Goal: Task Accomplishment & Management: Use online tool/utility

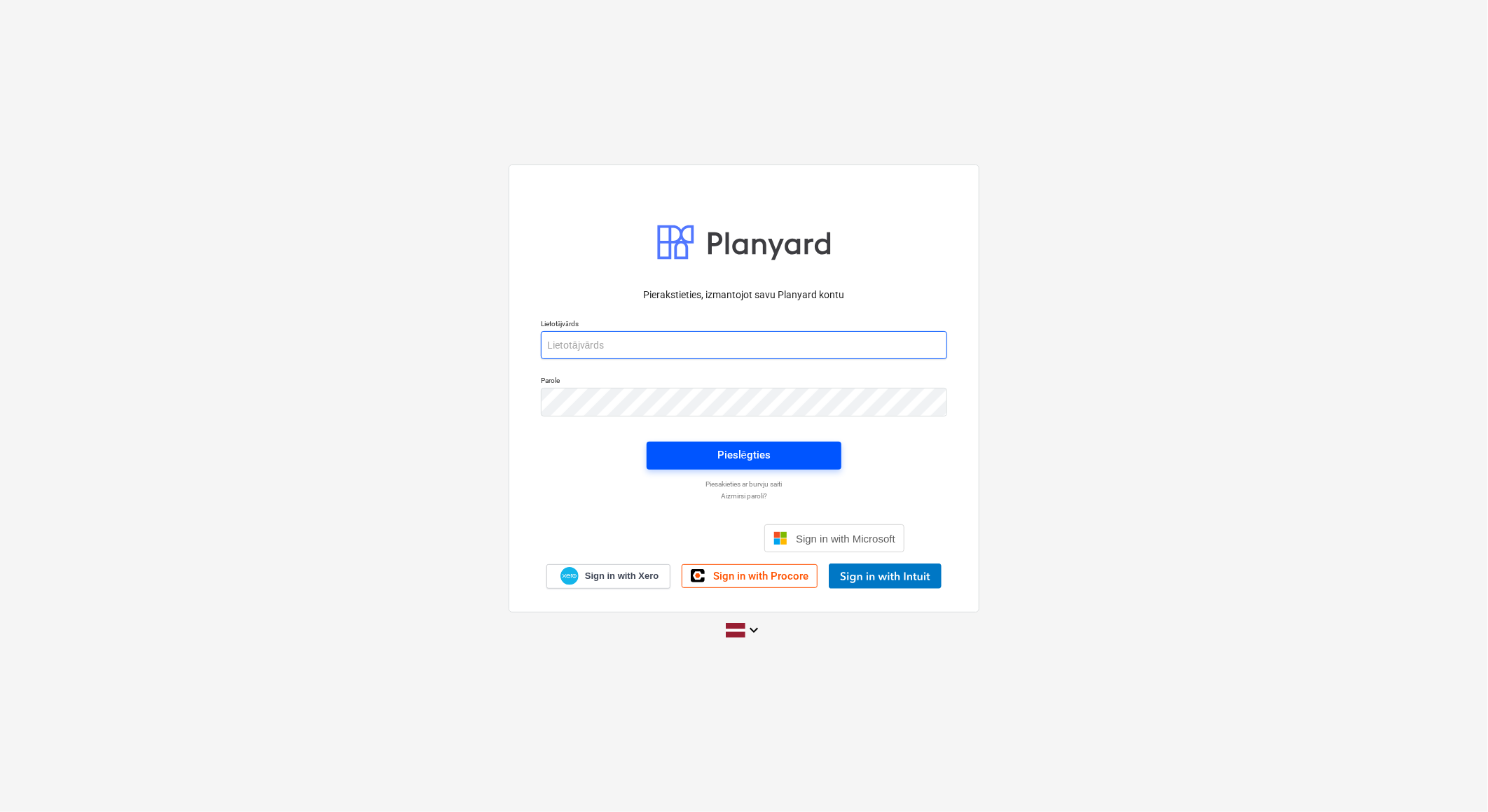
type input "[PERSON_NAME][EMAIL_ADDRESS][DOMAIN_NAME]"
click at [727, 458] on div "Pieslēgties" at bounding box center [744, 456] width 53 height 18
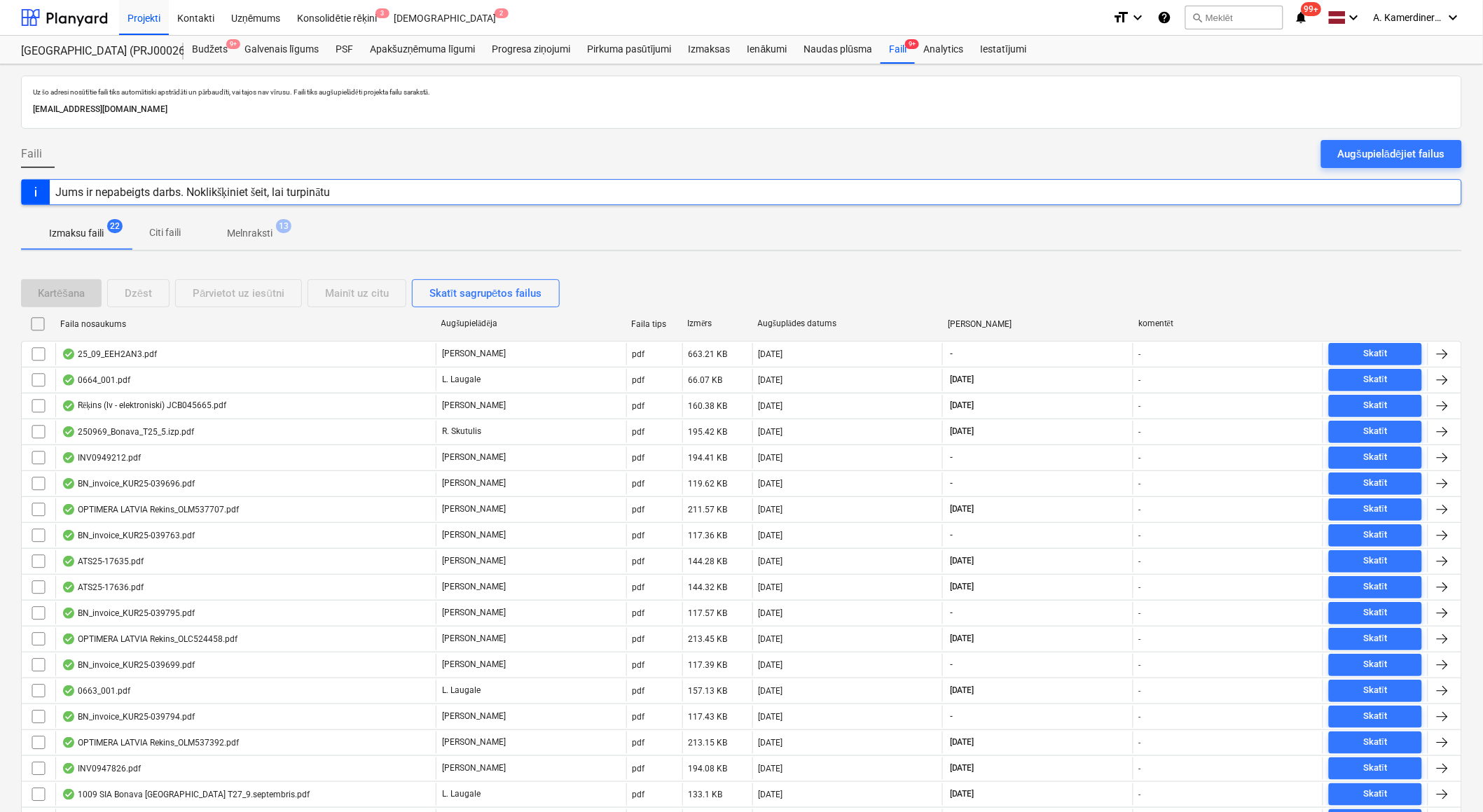
click at [269, 234] on p "Melnraksti" at bounding box center [249, 234] width 46 height 15
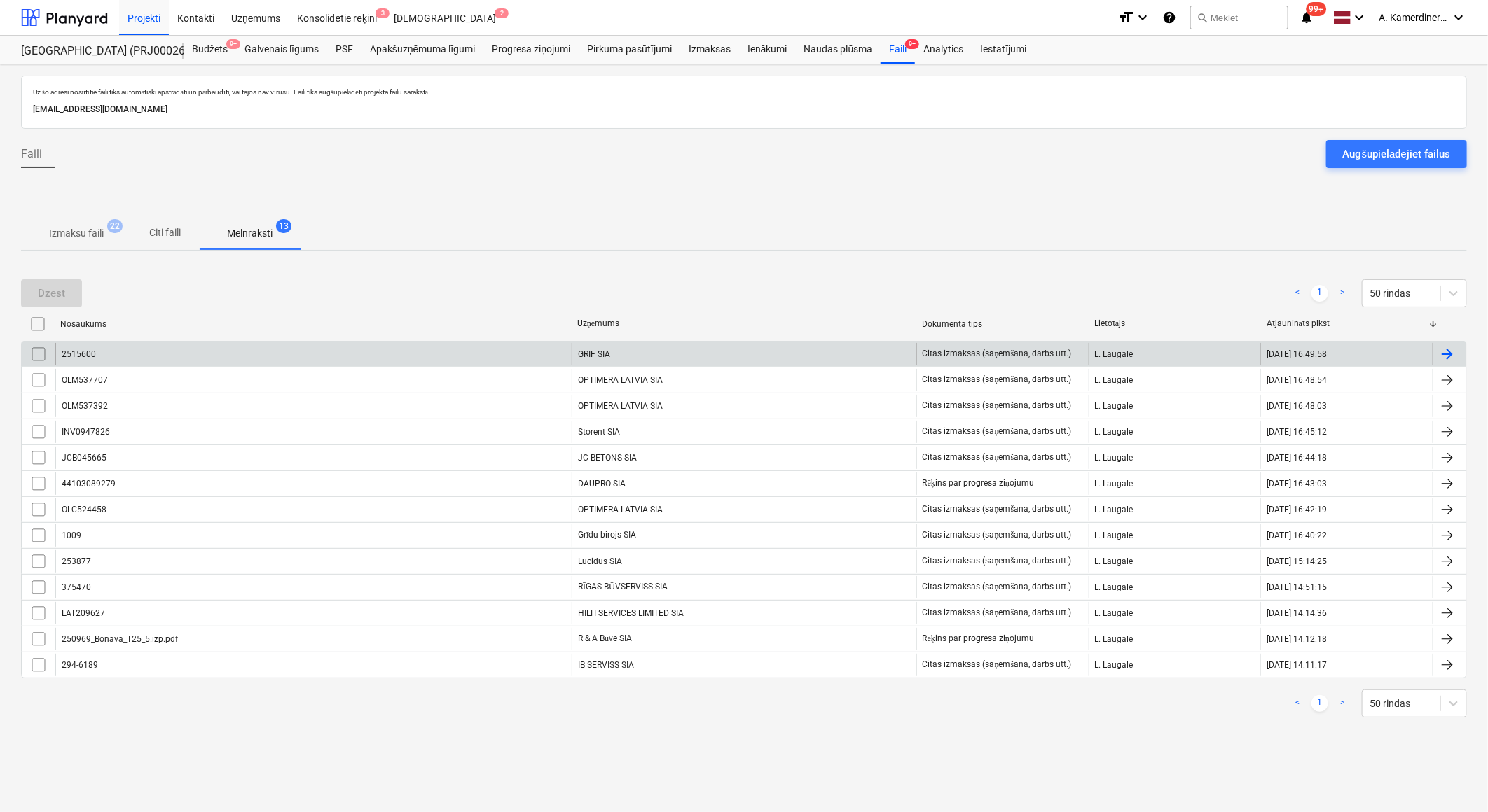
click at [639, 347] on div "GRIF SIA" at bounding box center [744, 354] width 345 height 22
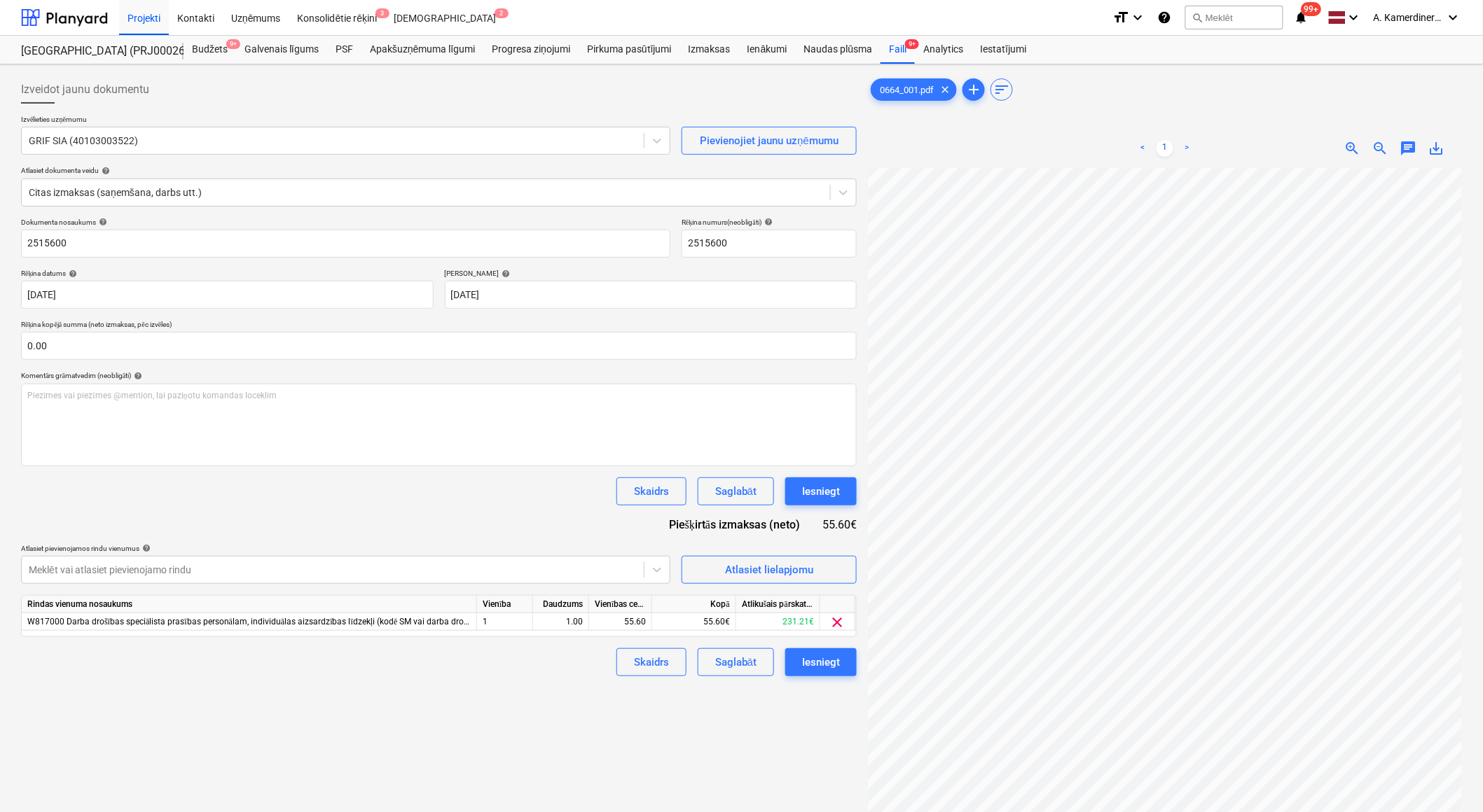
scroll to position [17, 38]
click at [827, 661] on div "Iesniegt" at bounding box center [821, 663] width 37 height 18
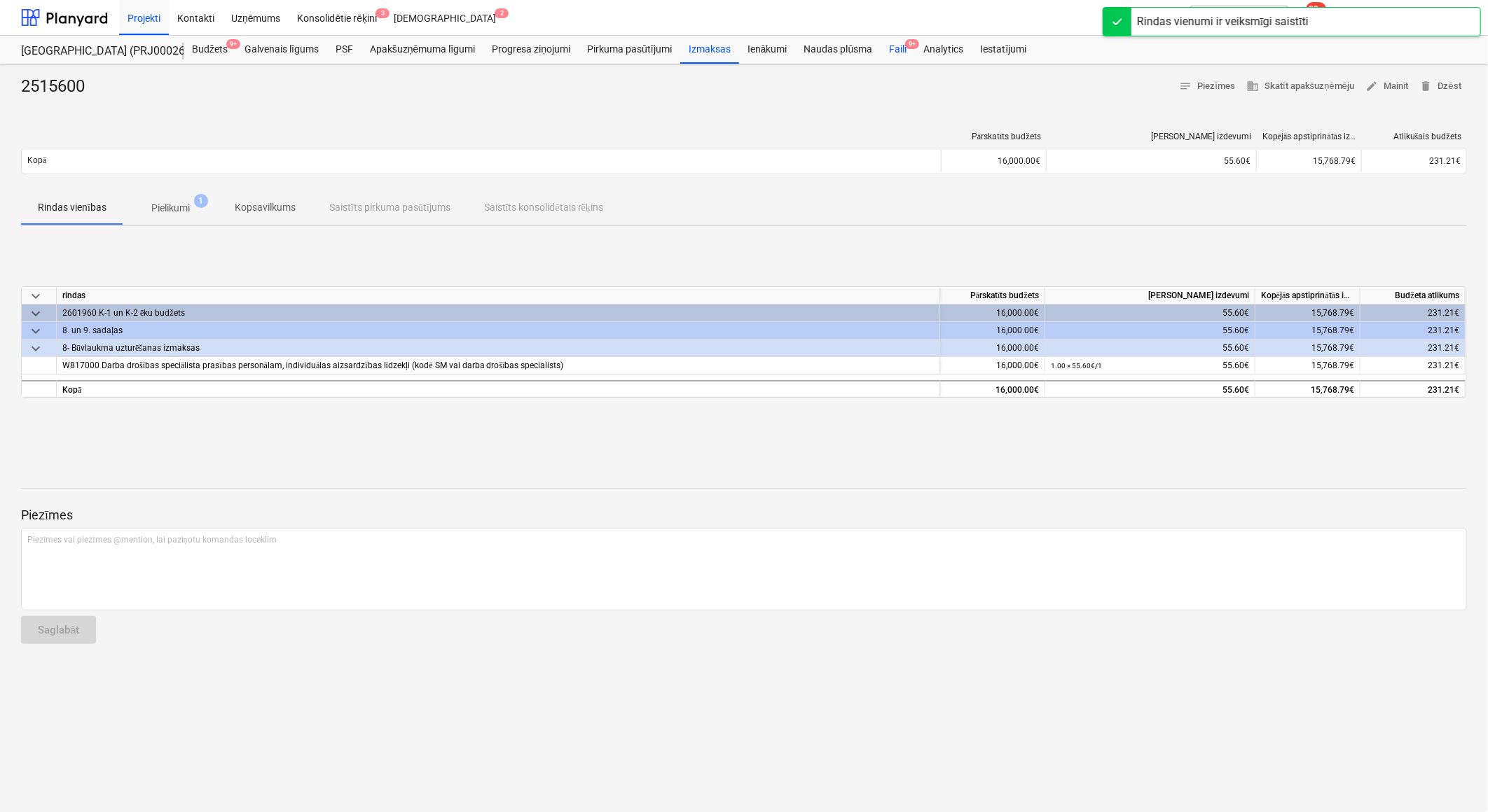
click at [904, 52] on div "Faili 9+" at bounding box center [897, 50] width 34 height 28
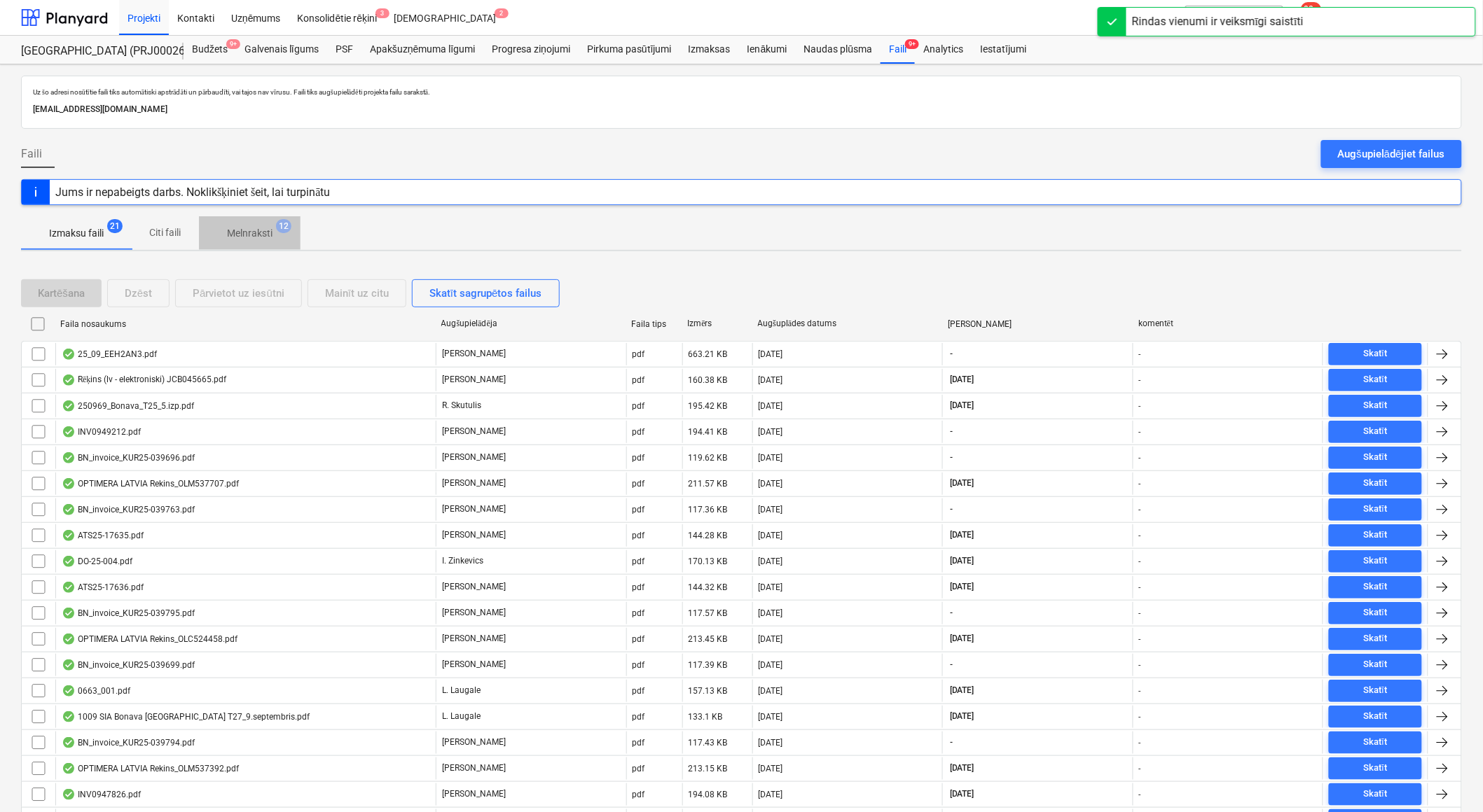
click at [231, 237] on p "Melnraksti" at bounding box center [249, 234] width 46 height 15
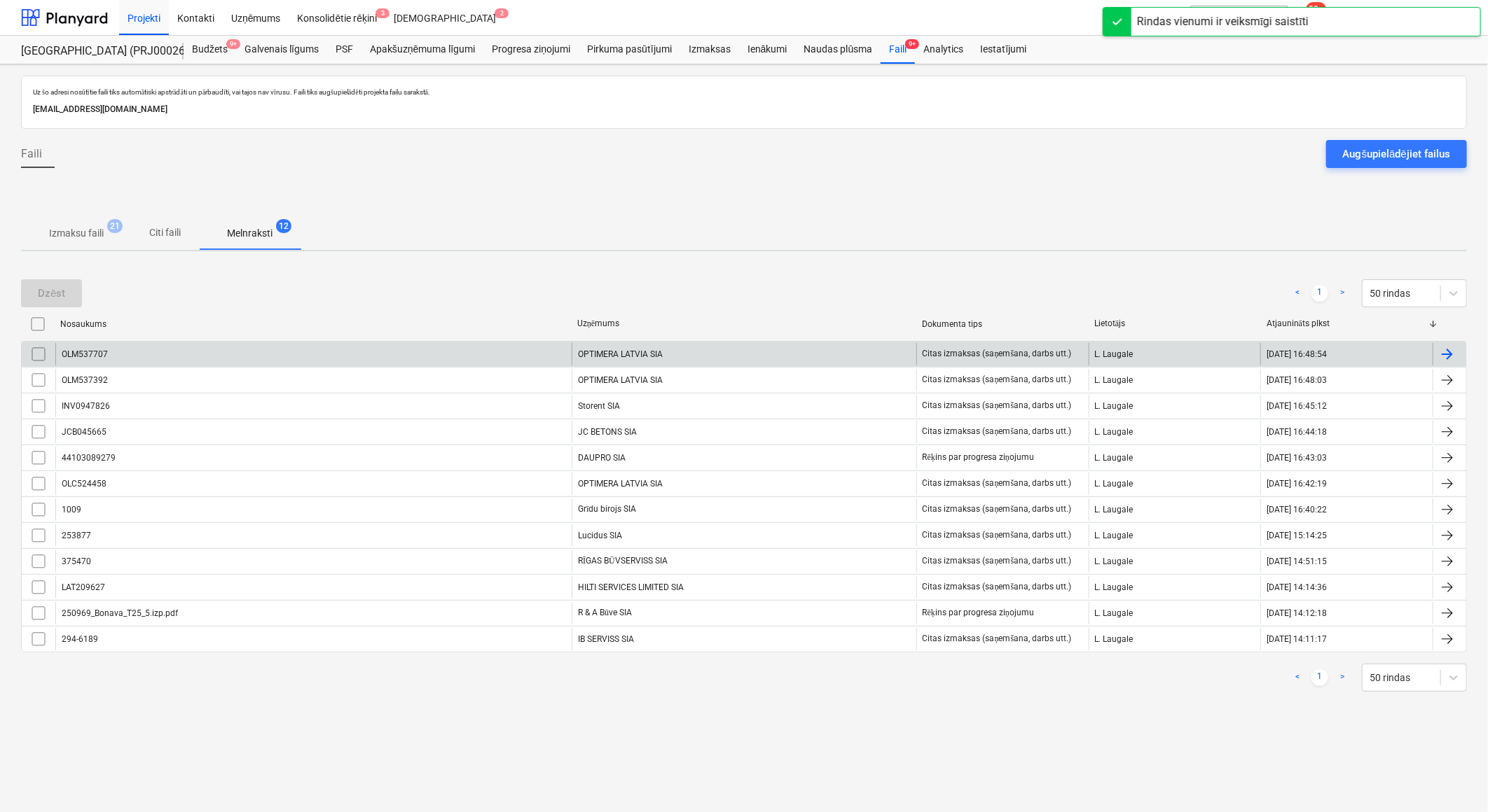
click at [620, 352] on div "OPTIMERA LATVIA SIA" at bounding box center [744, 354] width 345 height 22
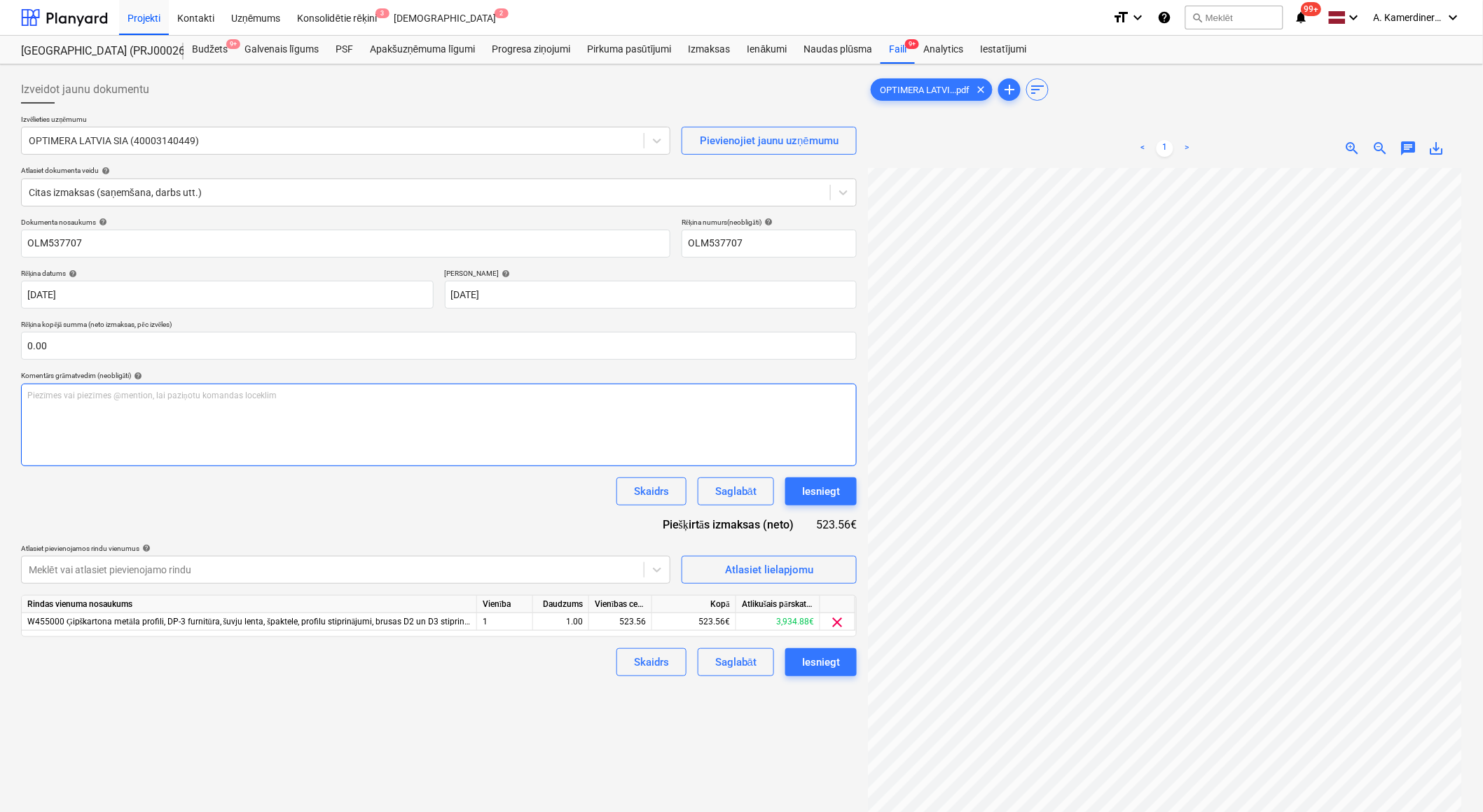
scroll to position [82, 38]
click at [813, 500] on div "Iesniegt" at bounding box center [821, 491] width 37 height 18
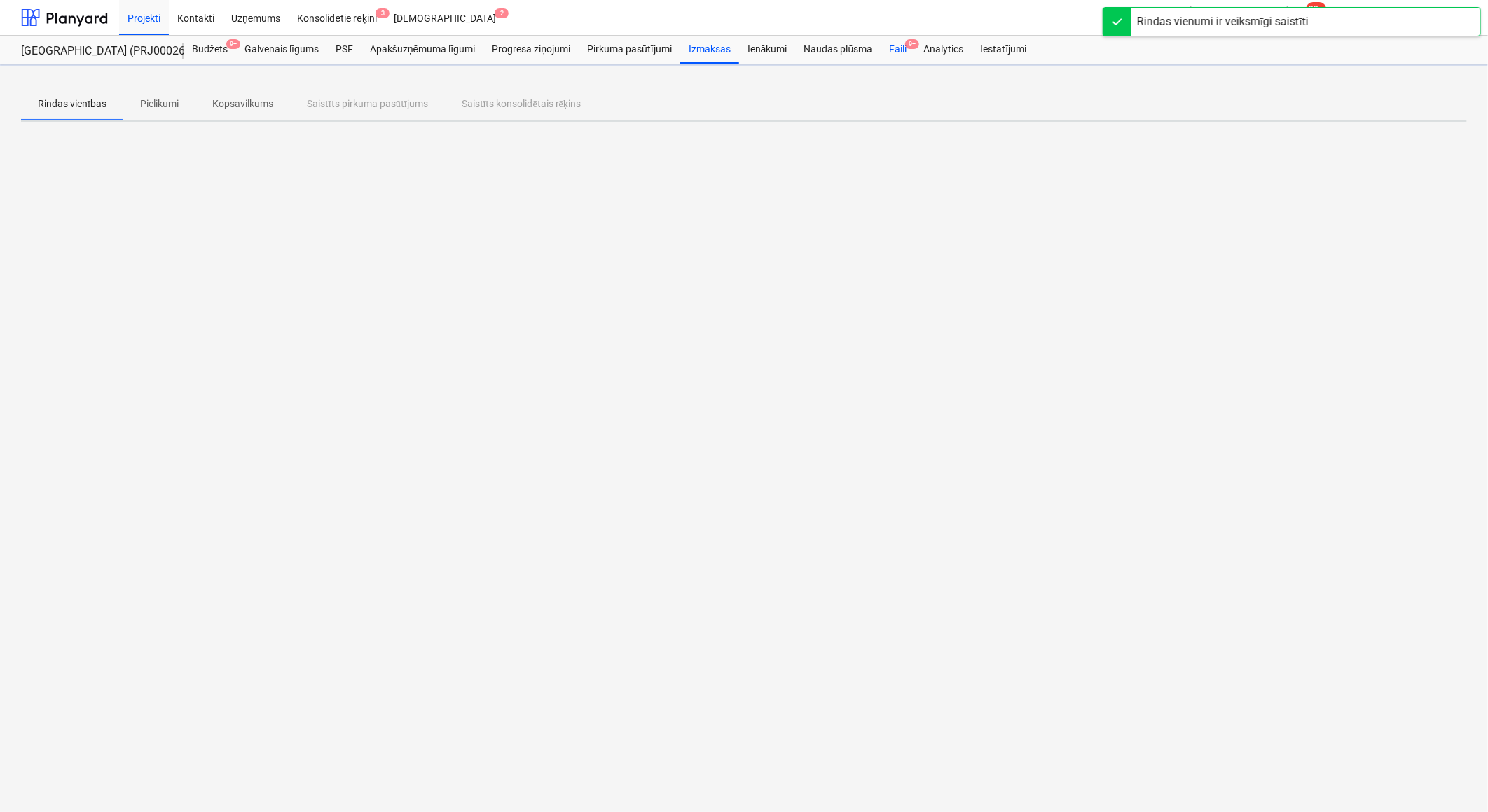
click at [901, 53] on div "Faili 9+" at bounding box center [897, 50] width 34 height 28
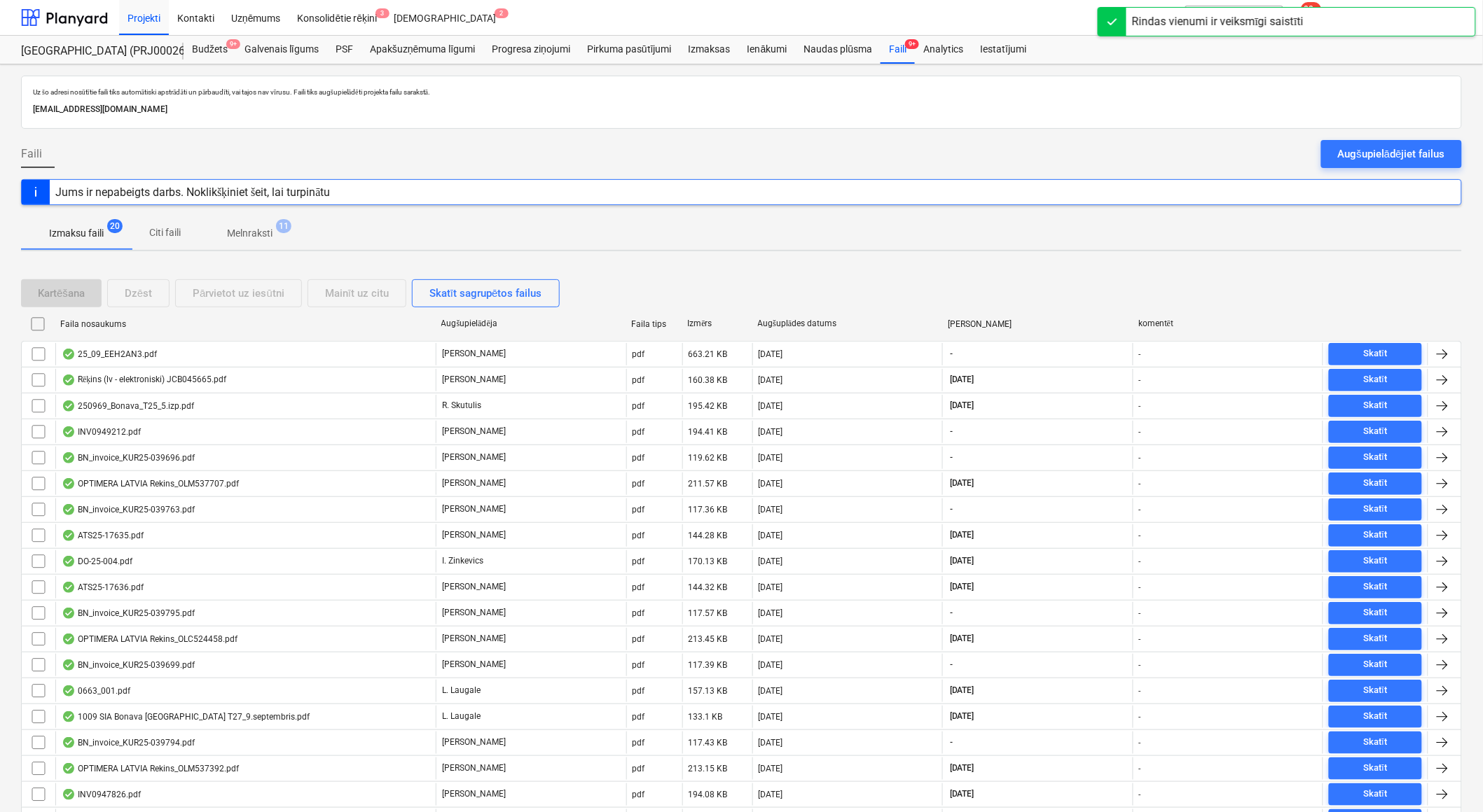
click at [255, 230] on p "Melnraksti" at bounding box center [249, 234] width 46 height 15
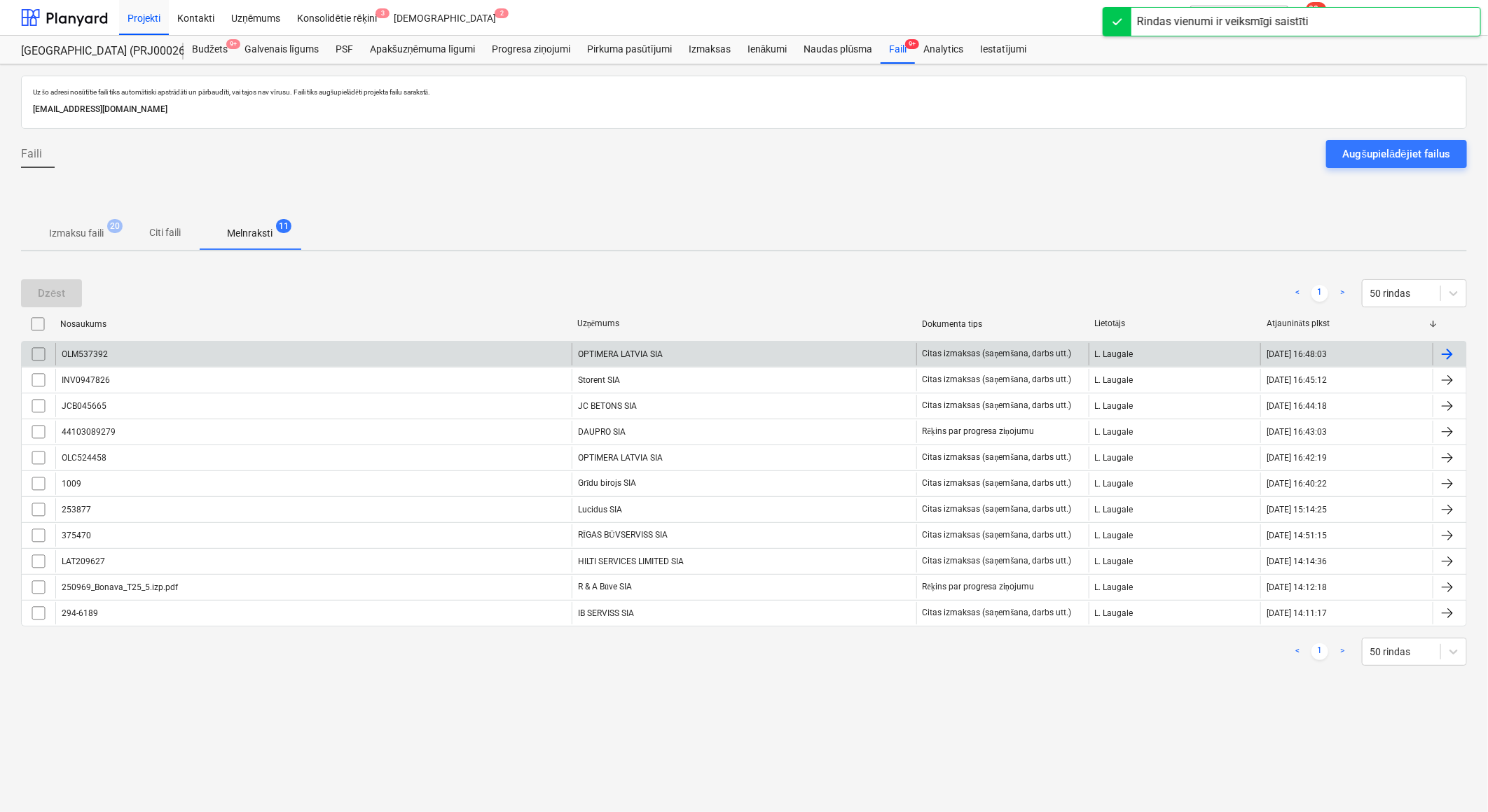
click at [633, 354] on div "OPTIMERA LATVIA SIA" at bounding box center [744, 354] width 345 height 22
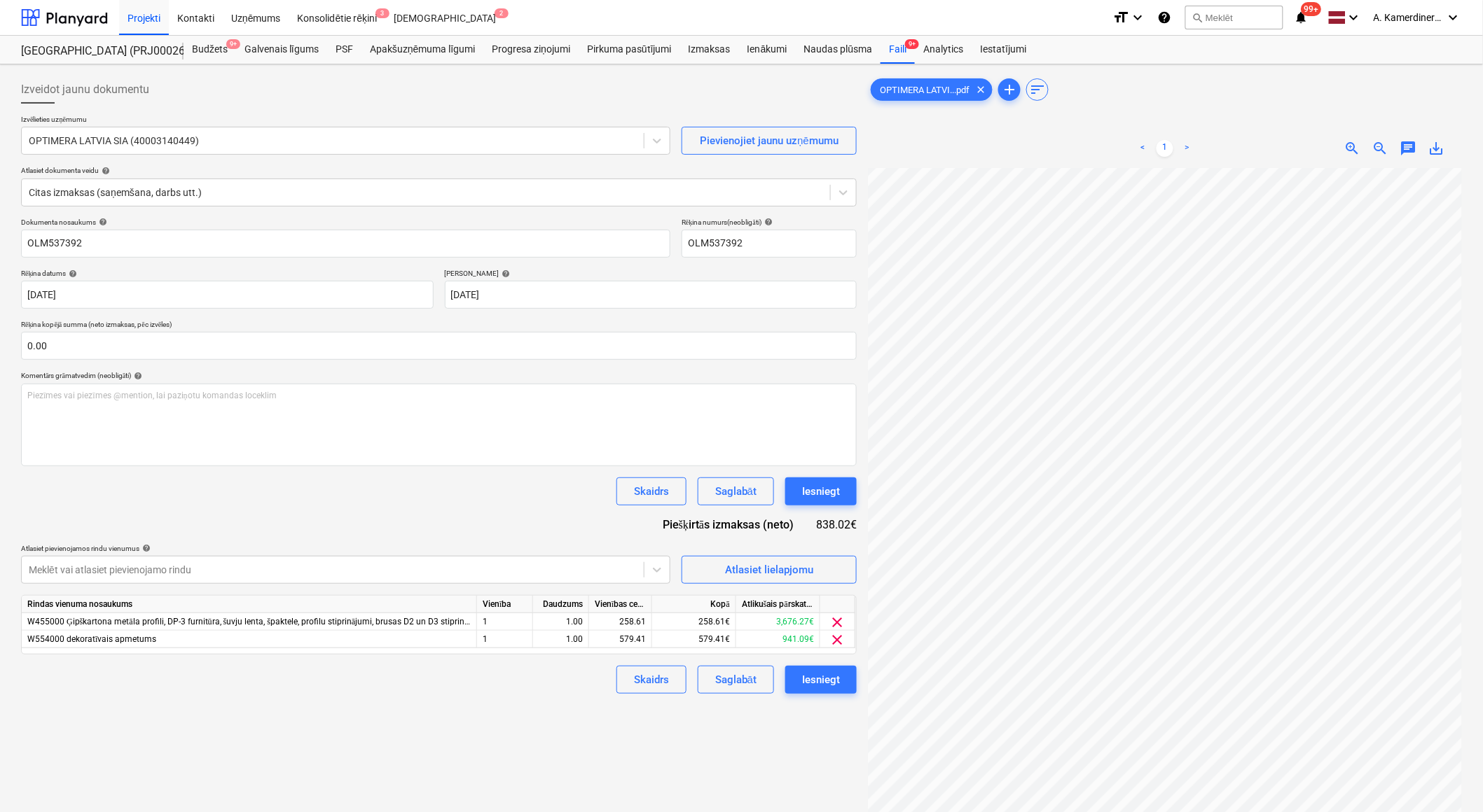
scroll to position [112, 38]
click at [832, 496] on div "Iesniegt" at bounding box center [821, 491] width 37 height 18
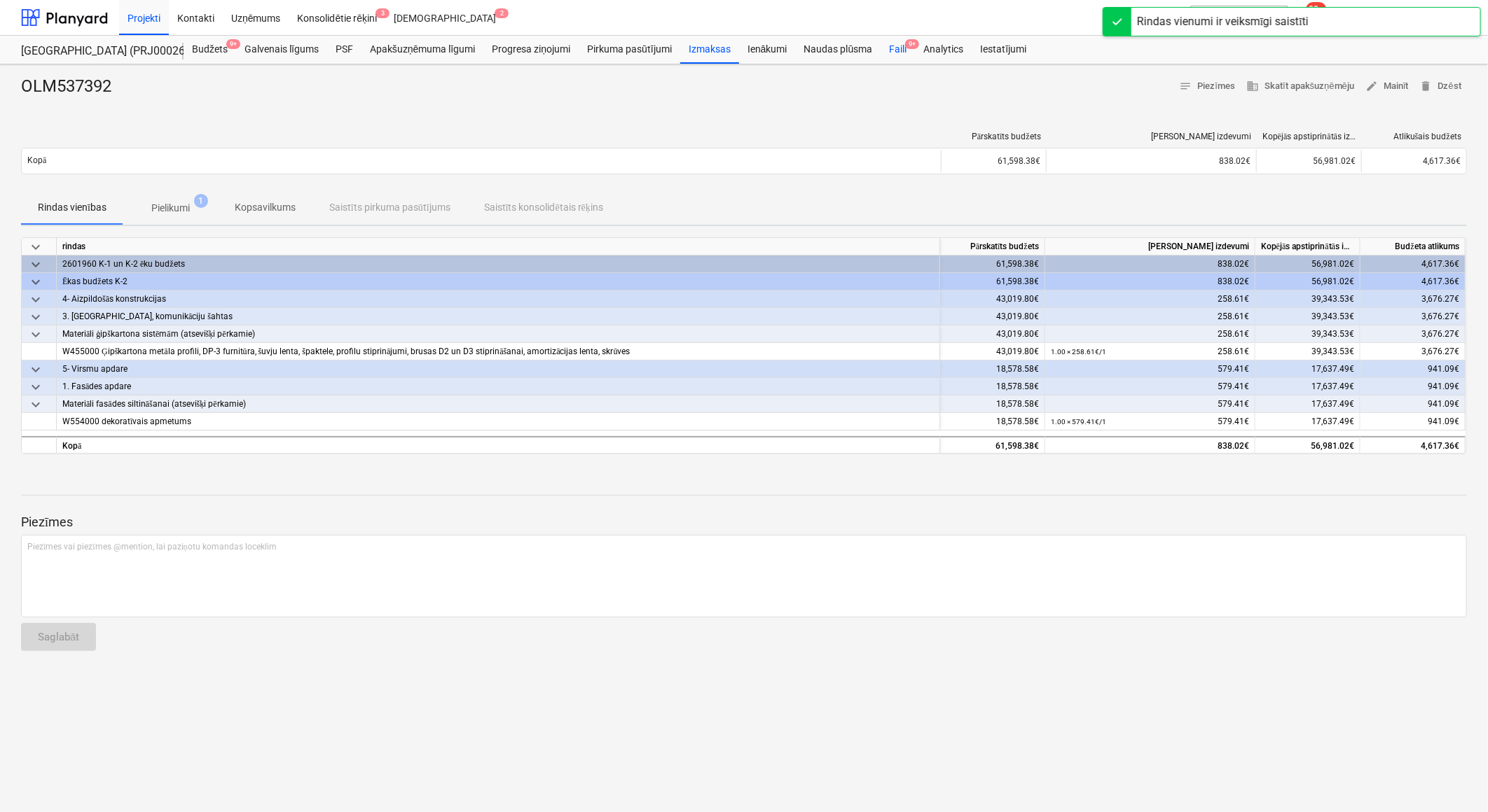
click at [901, 57] on div "Faili 9+" at bounding box center [897, 50] width 34 height 28
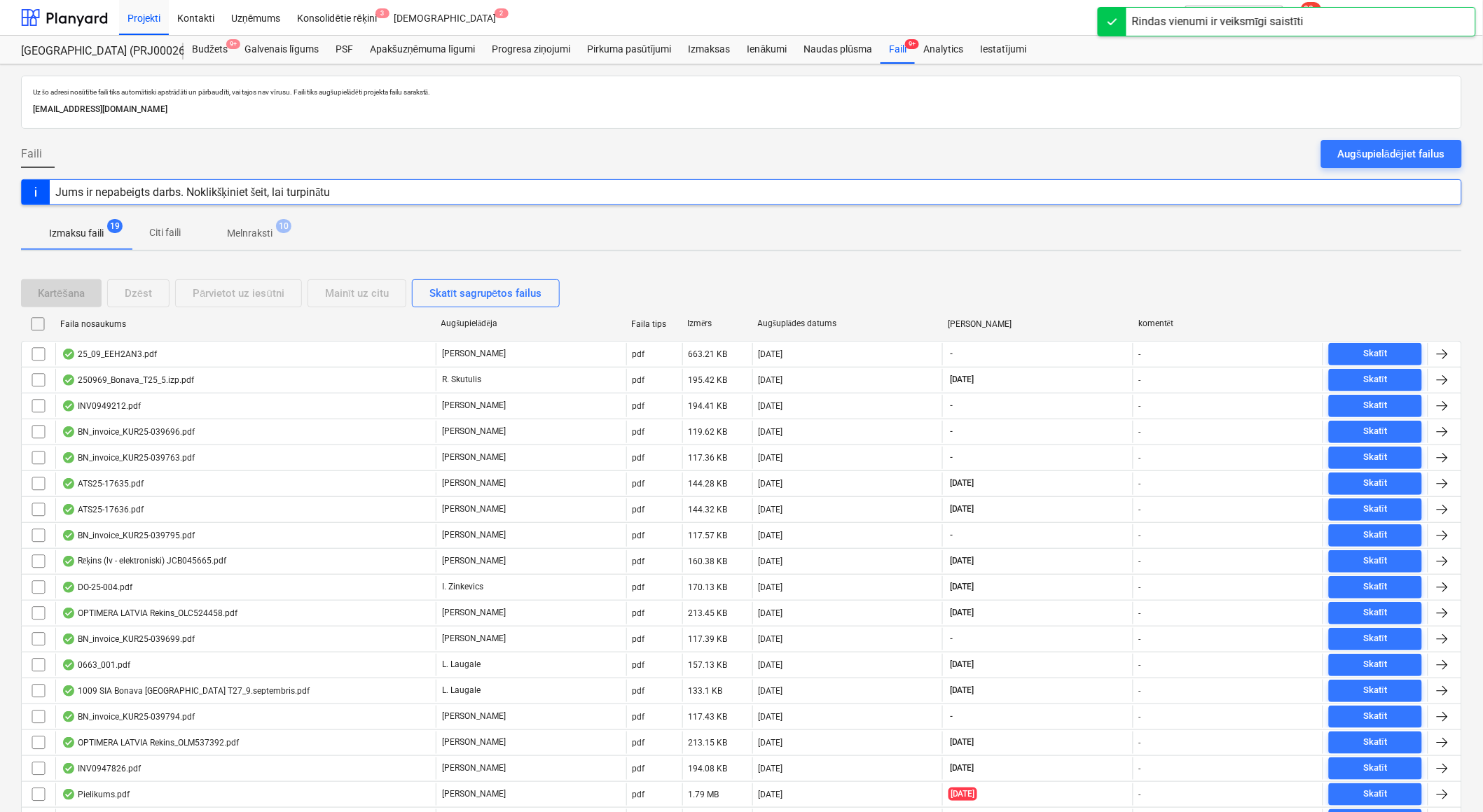
click at [235, 233] on p "Melnraksti" at bounding box center [249, 234] width 46 height 15
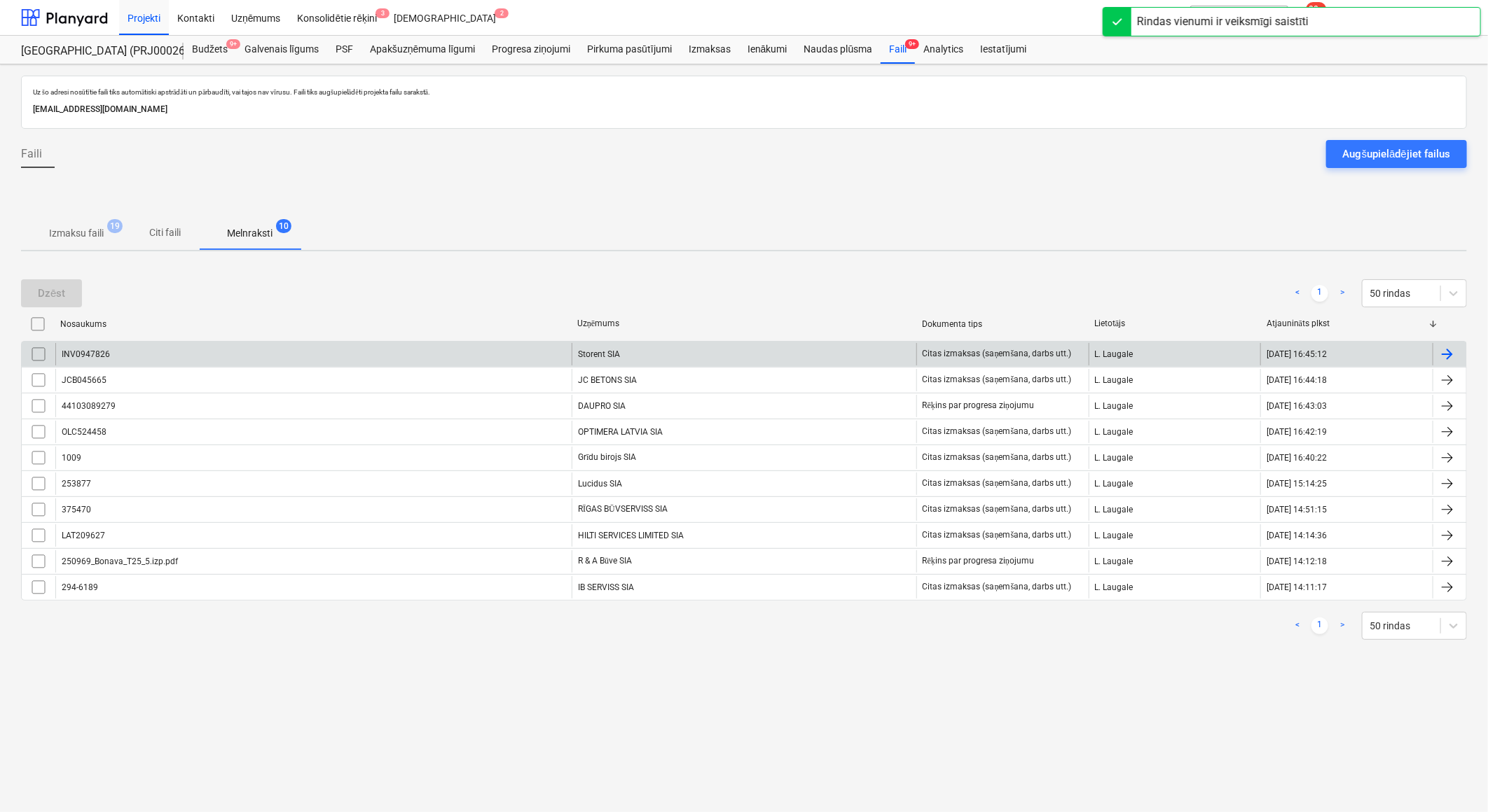
click at [646, 353] on div "Storent SIA" at bounding box center [744, 354] width 345 height 22
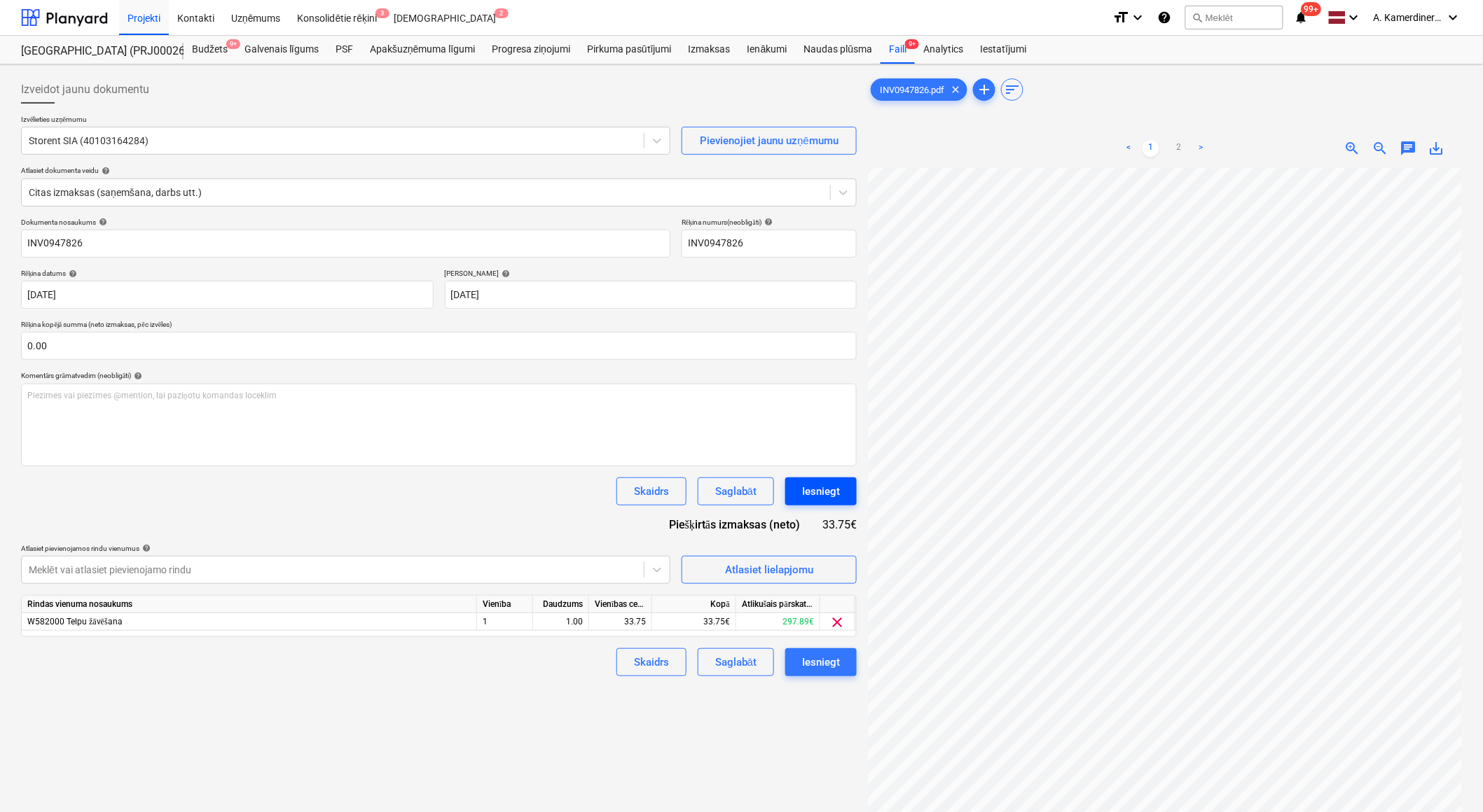
scroll to position [46, 38]
click at [814, 496] on div "Iesniegt" at bounding box center [821, 491] width 37 height 18
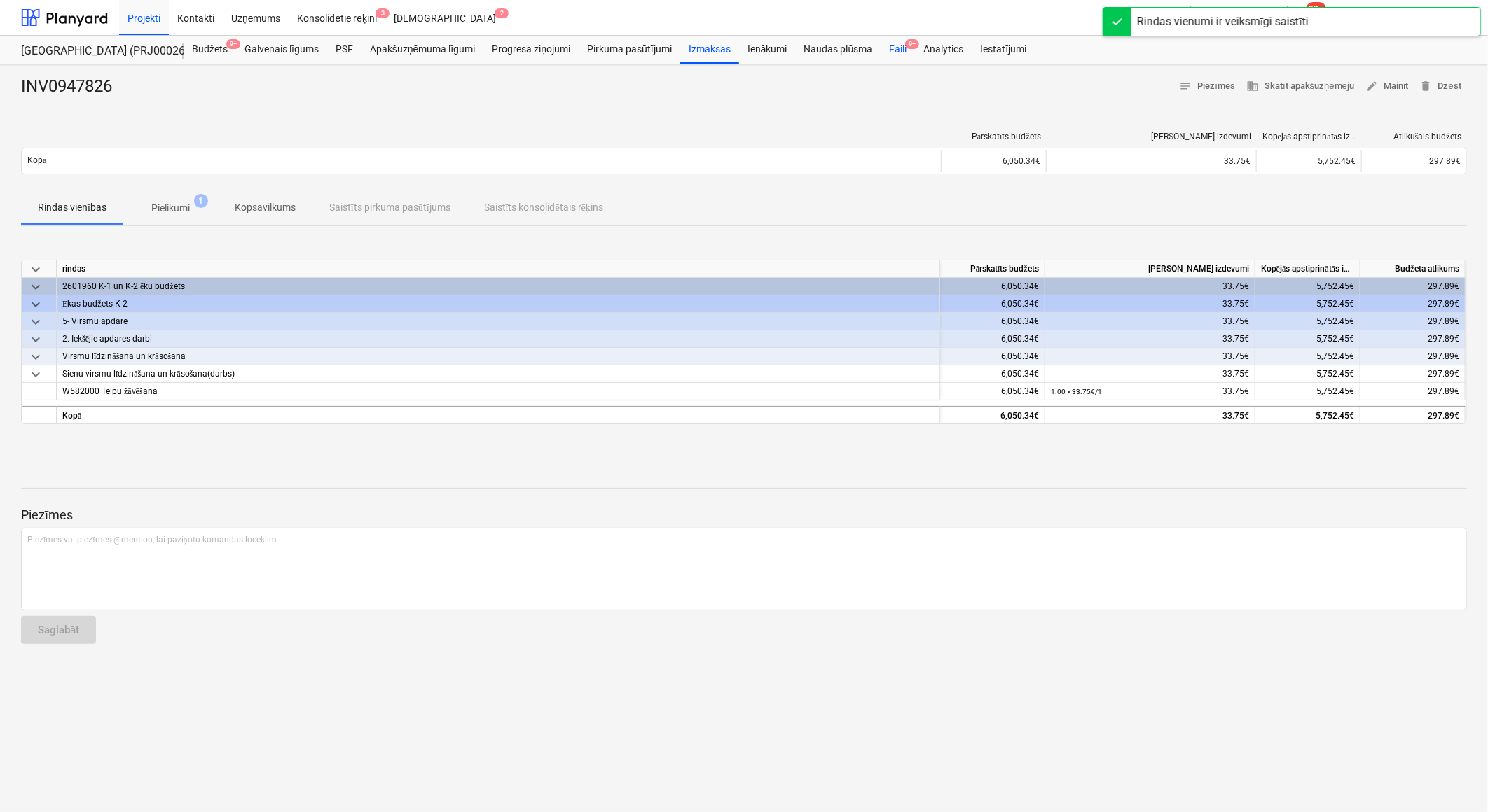
click at [893, 51] on div "Faili 9+" at bounding box center [897, 50] width 34 height 28
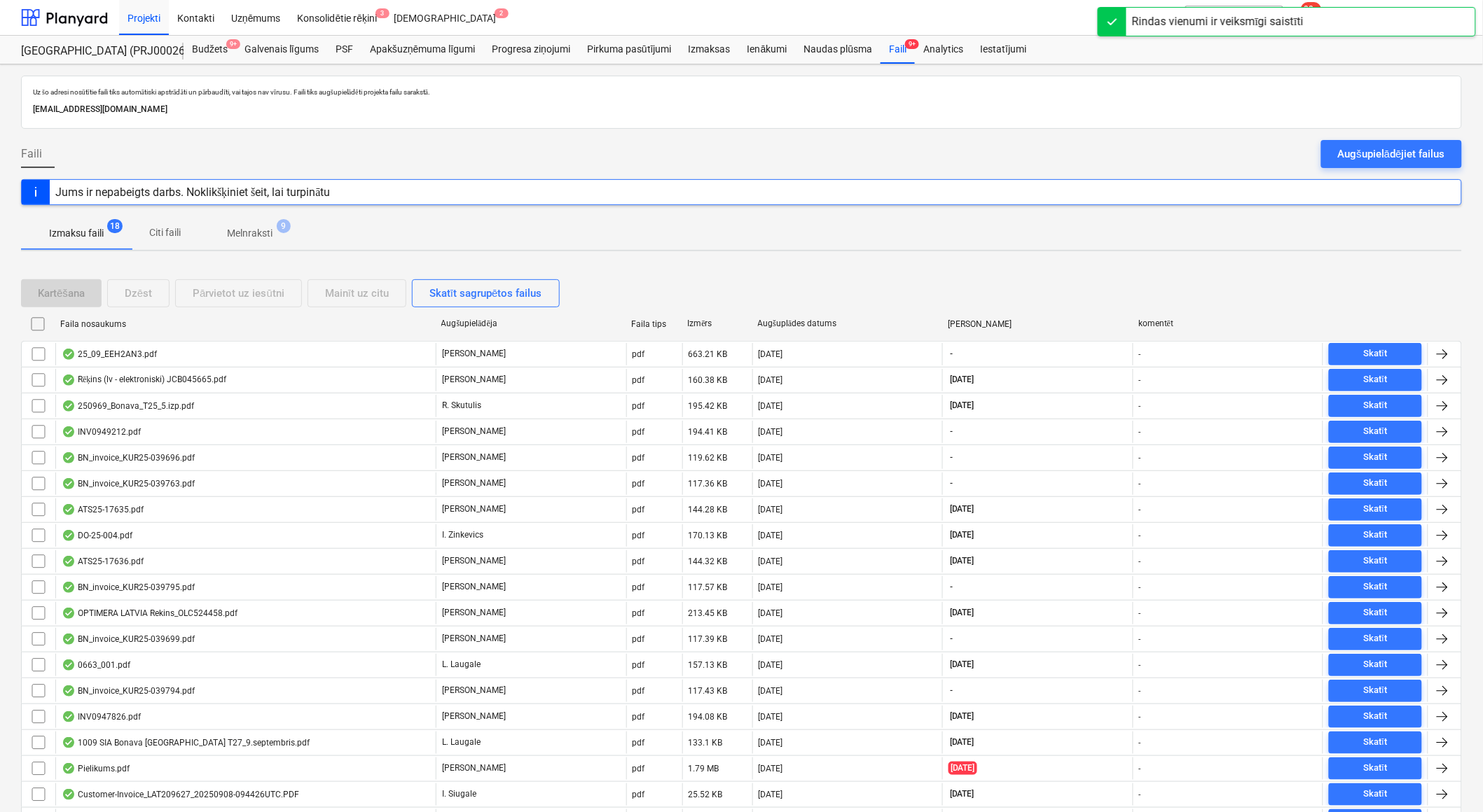
click at [241, 224] on span "Melnraksti 9" at bounding box center [250, 233] width 102 height 25
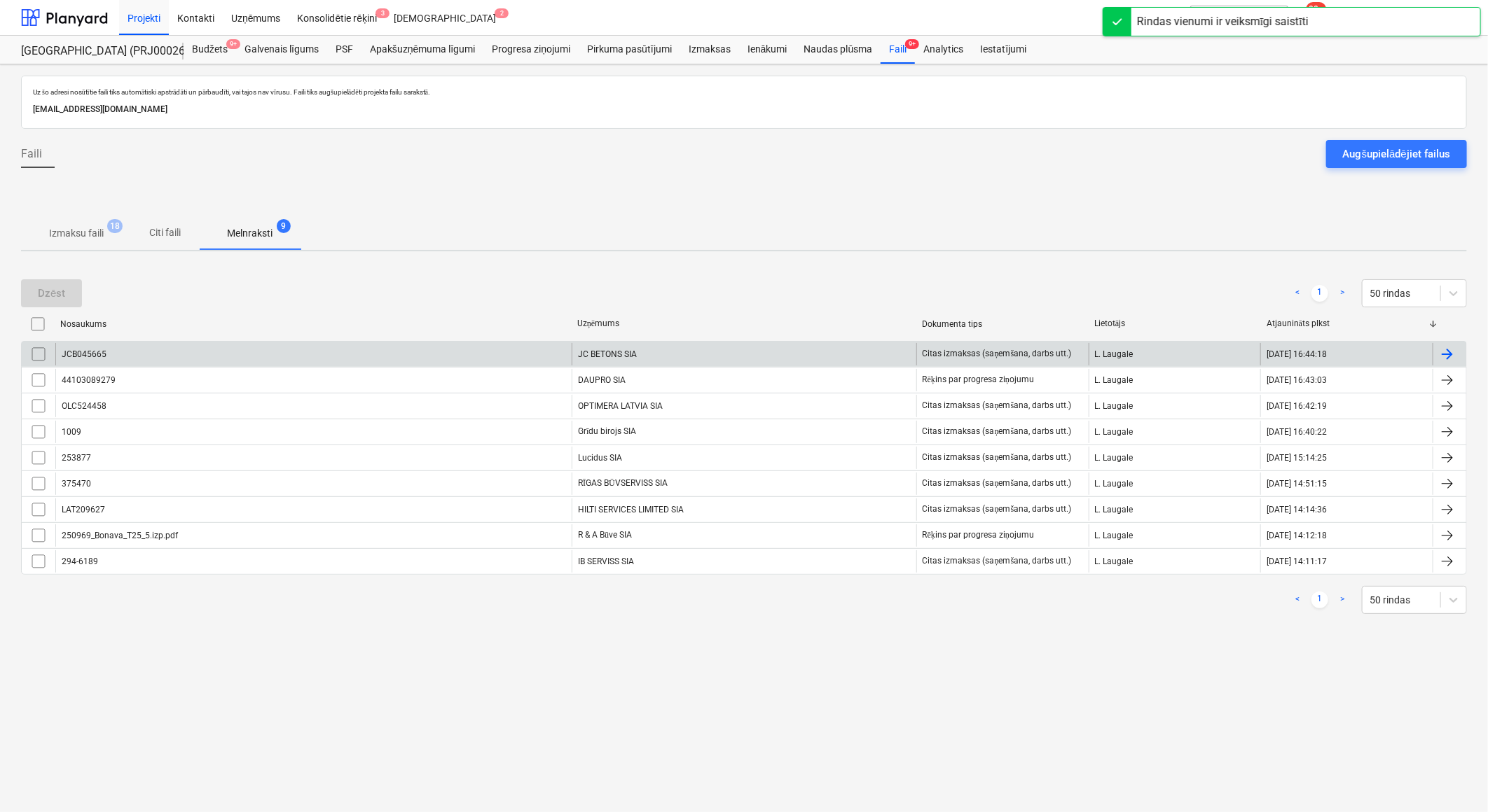
click at [637, 352] on div "JC BETONS SIA" at bounding box center [744, 354] width 345 height 22
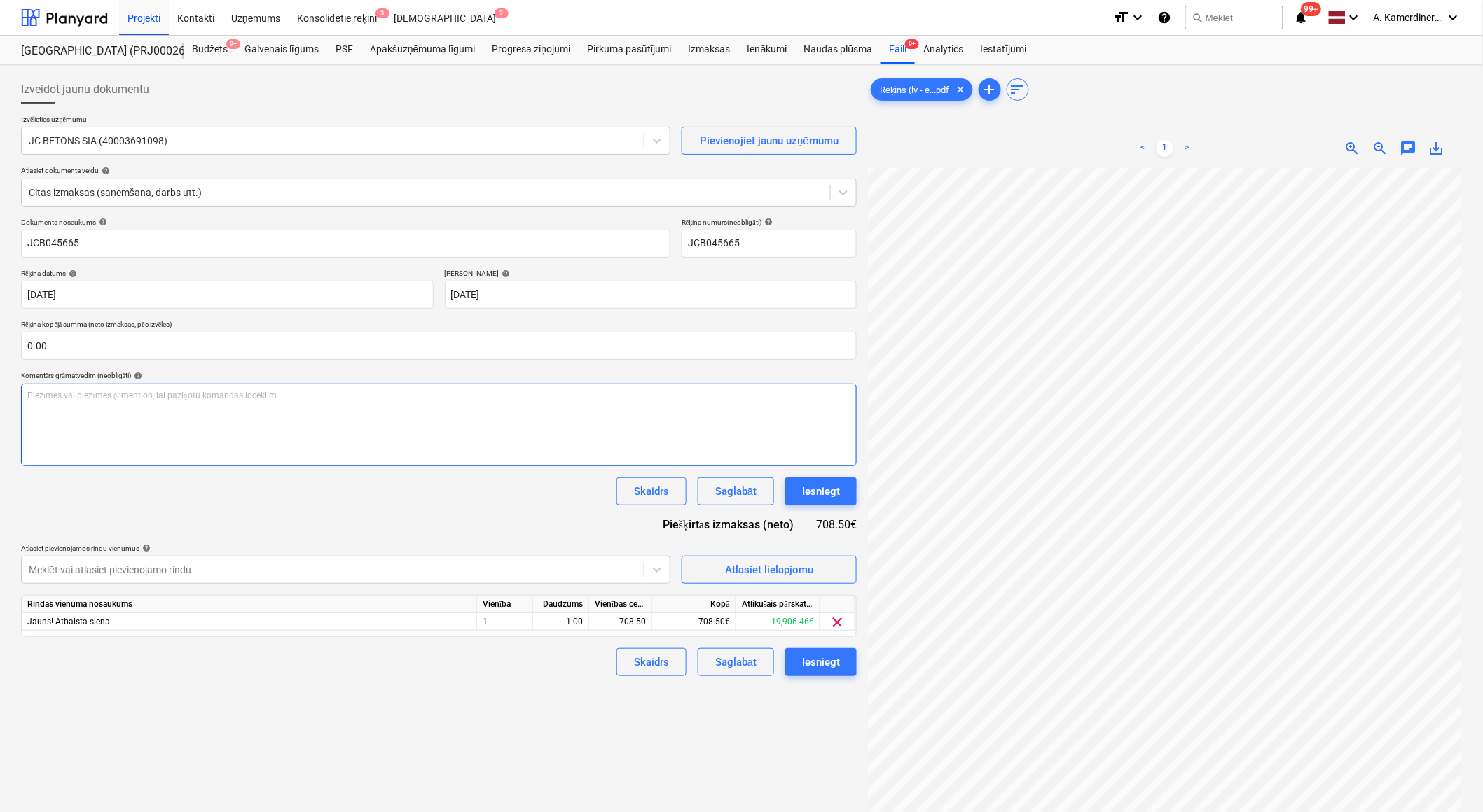
scroll to position [10, 38]
click at [809, 491] on div "Iesniegt" at bounding box center [821, 491] width 37 height 18
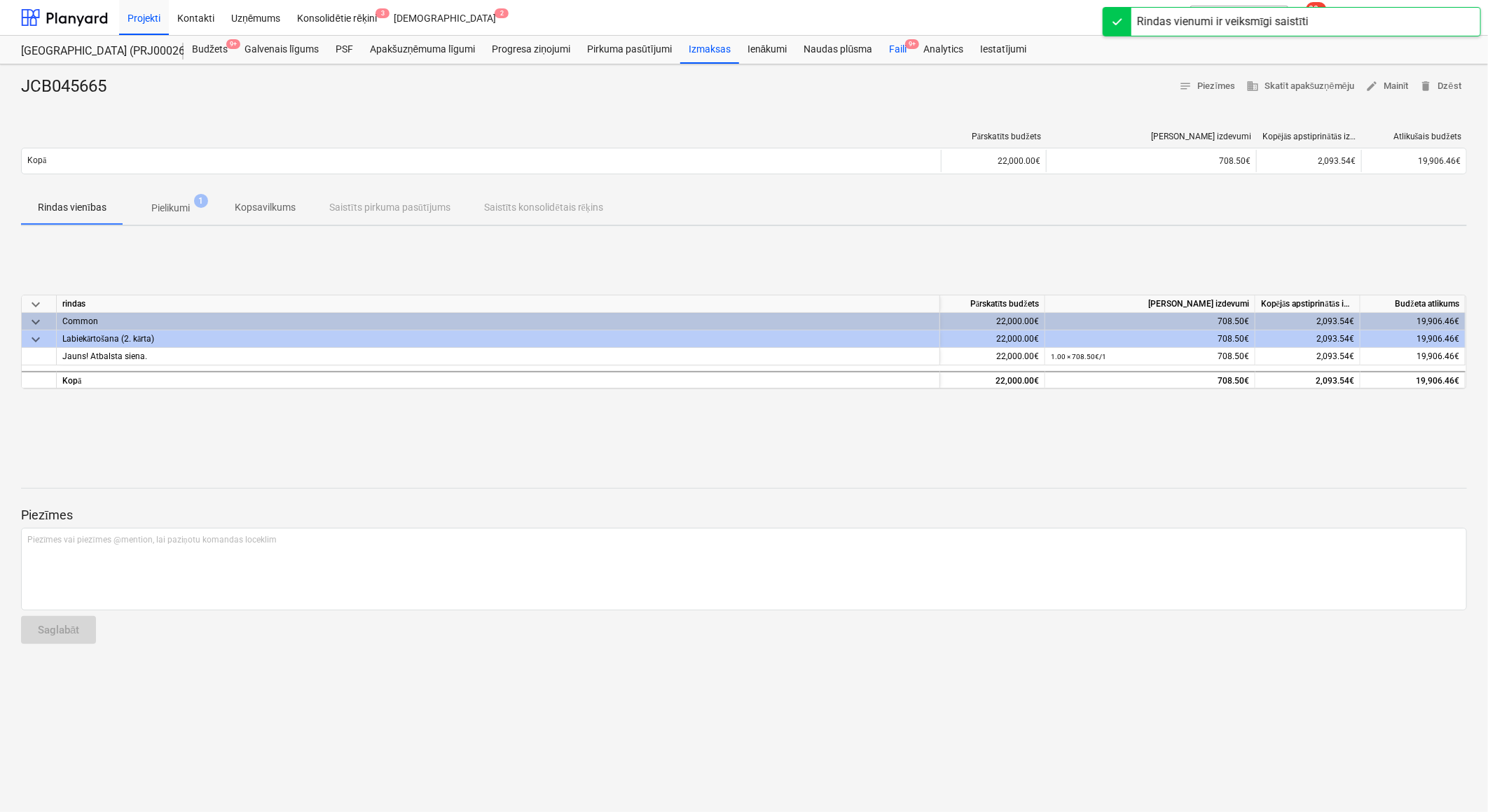
click at [893, 61] on div "Faili 9+" at bounding box center [897, 50] width 34 height 28
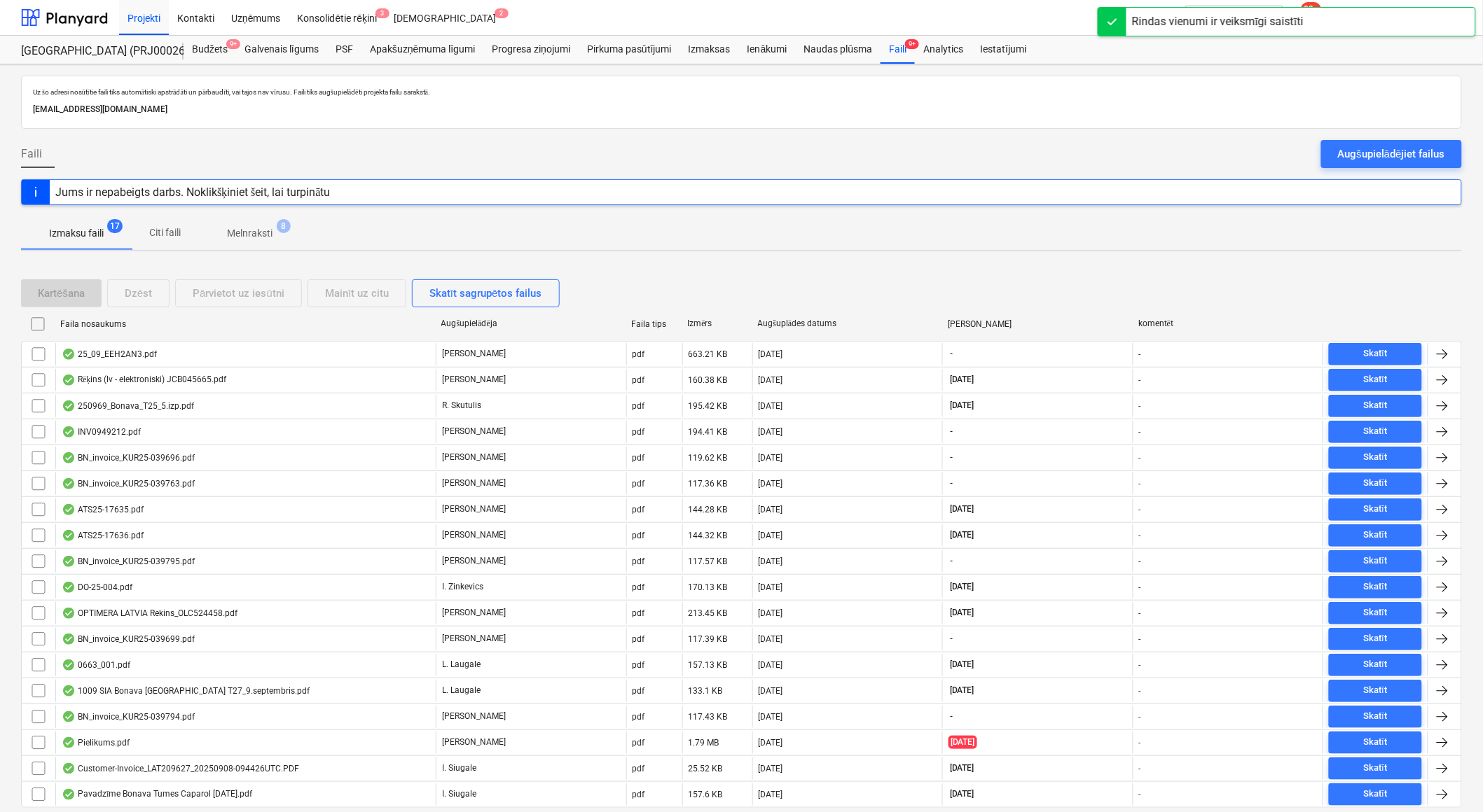
click at [277, 232] on span "Melnraksti 8" at bounding box center [250, 234] width 68 height 15
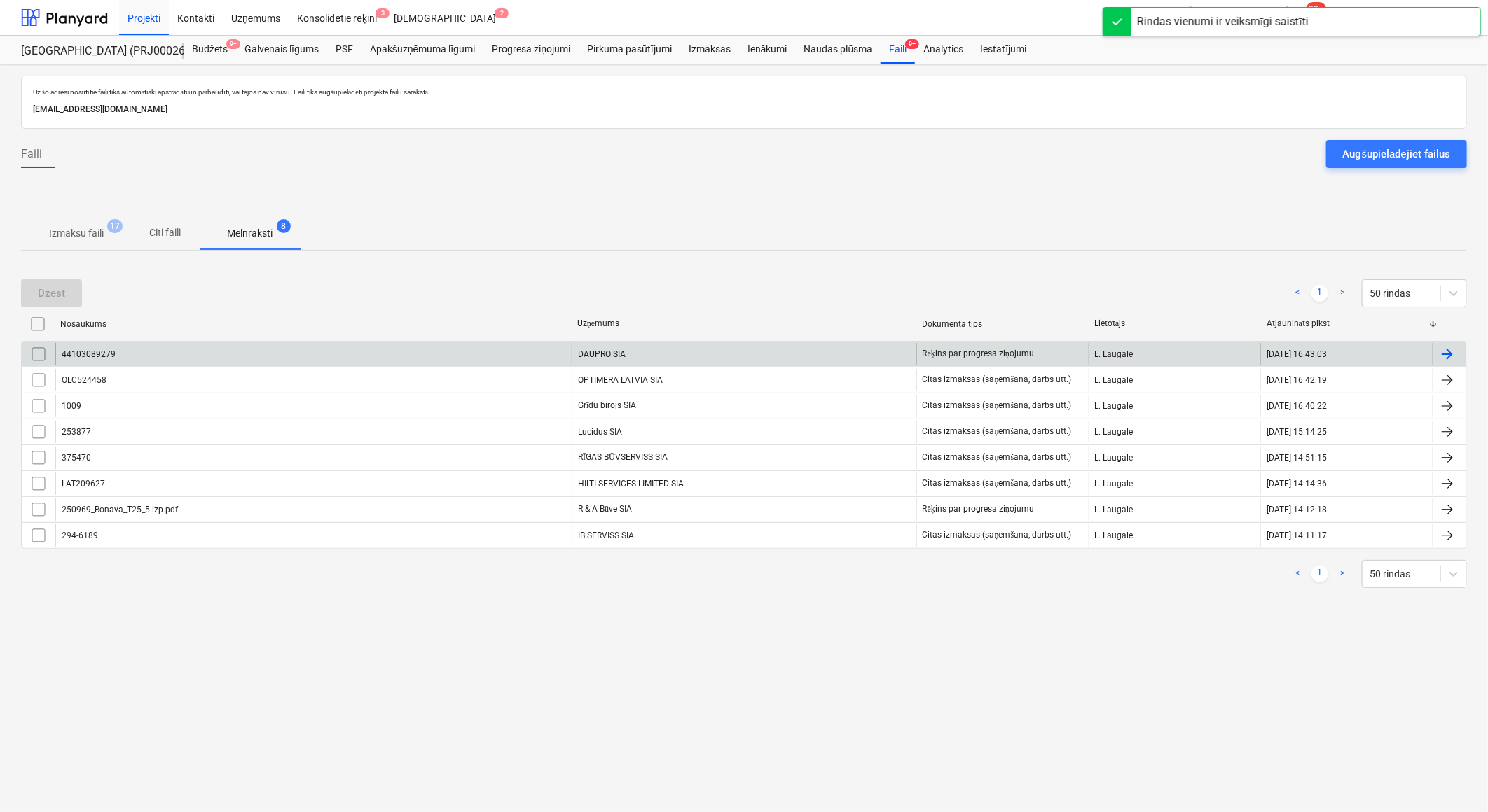
click at [624, 351] on div "DAUPRO SIA" at bounding box center [744, 354] width 345 height 22
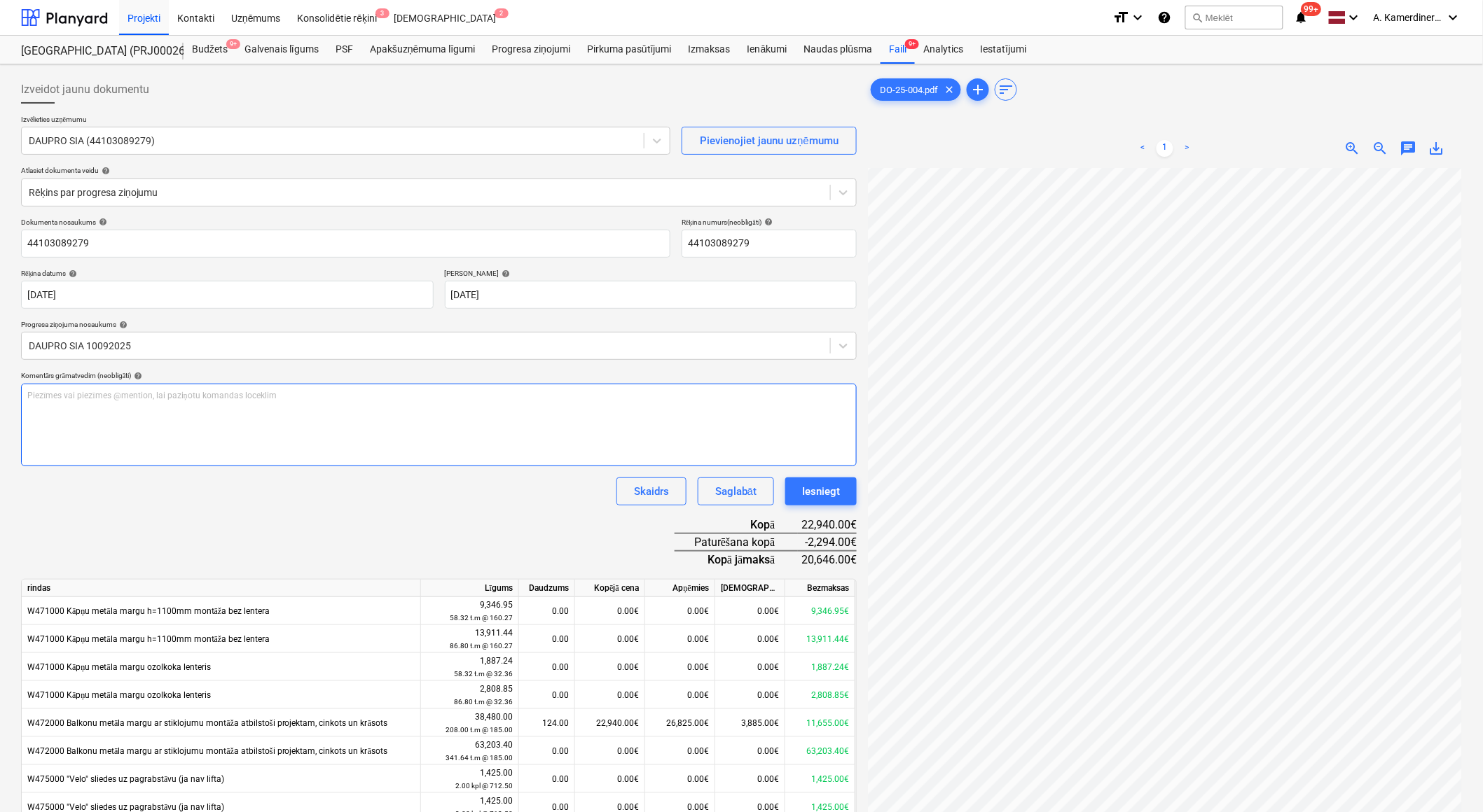
scroll to position [59, 38]
click at [821, 491] on div "Iesniegt" at bounding box center [821, 491] width 37 height 18
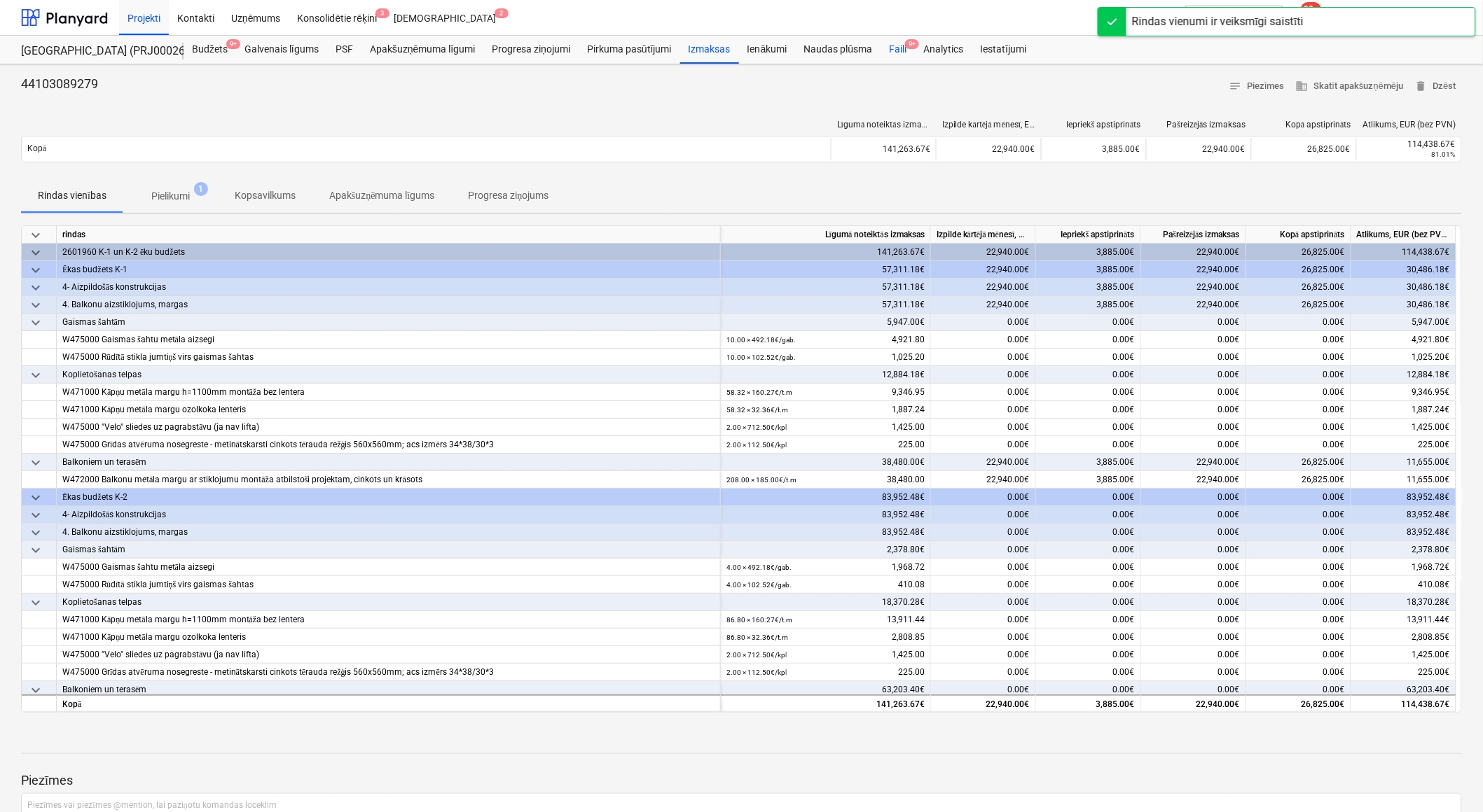
click at [905, 47] on div "Faili 9+" at bounding box center [897, 50] width 34 height 28
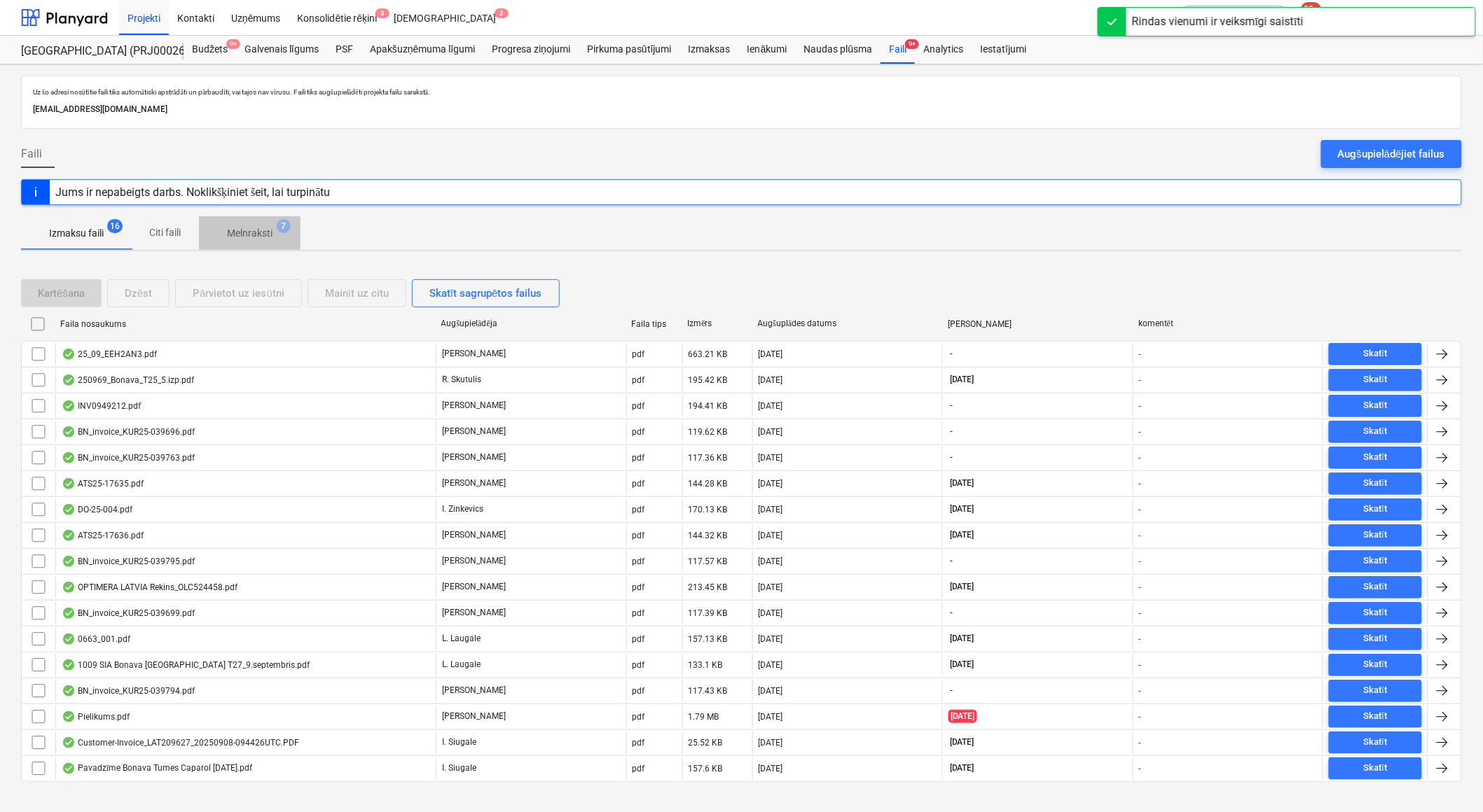
click at [272, 229] on p "Melnraksti" at bounding box center [249, 234] width 46 height 15
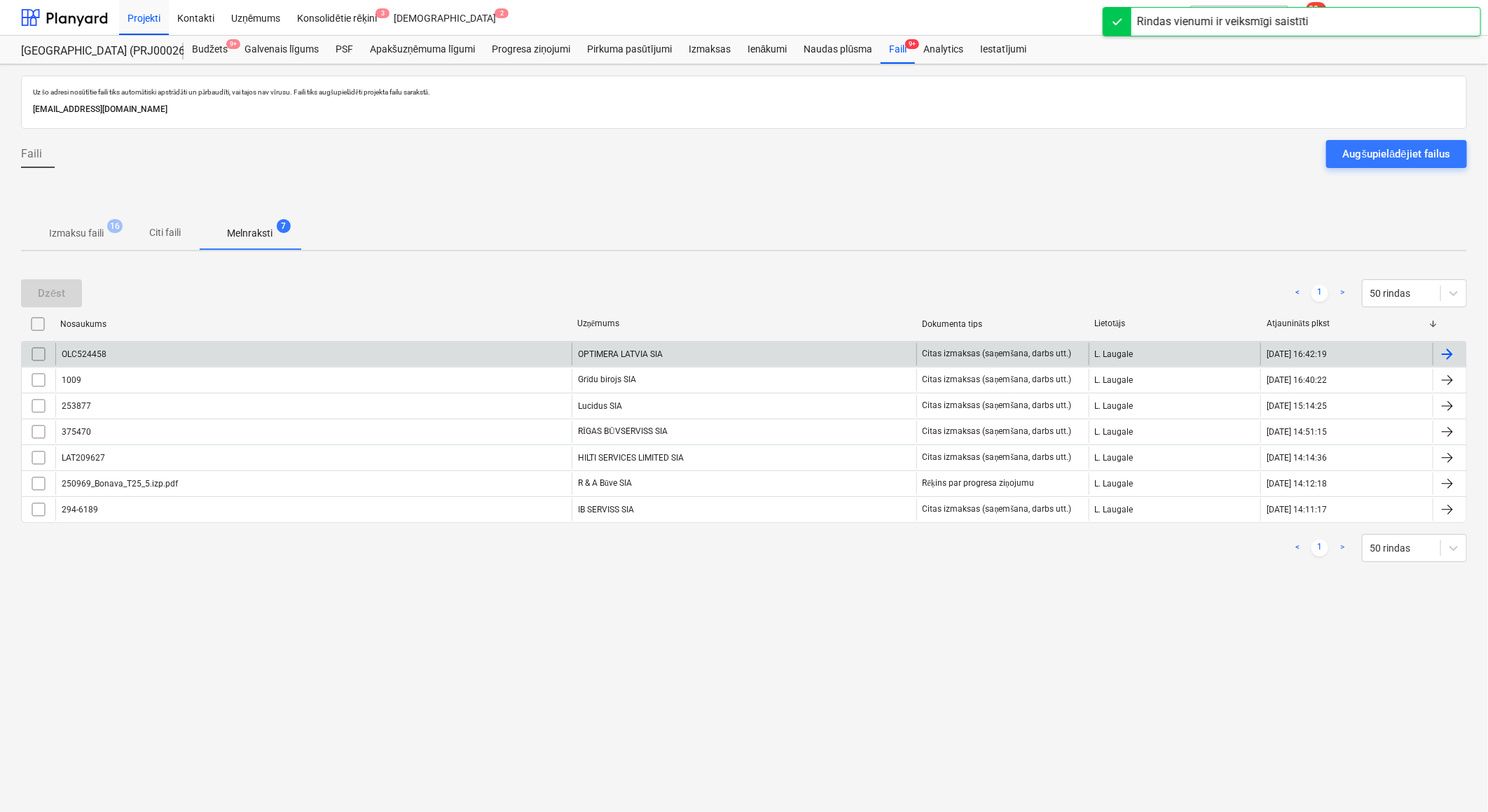
click at [649, 357] on div "OPTIMERA LATVIA SIA" at bounding box center [744, 354] width 345 height 22
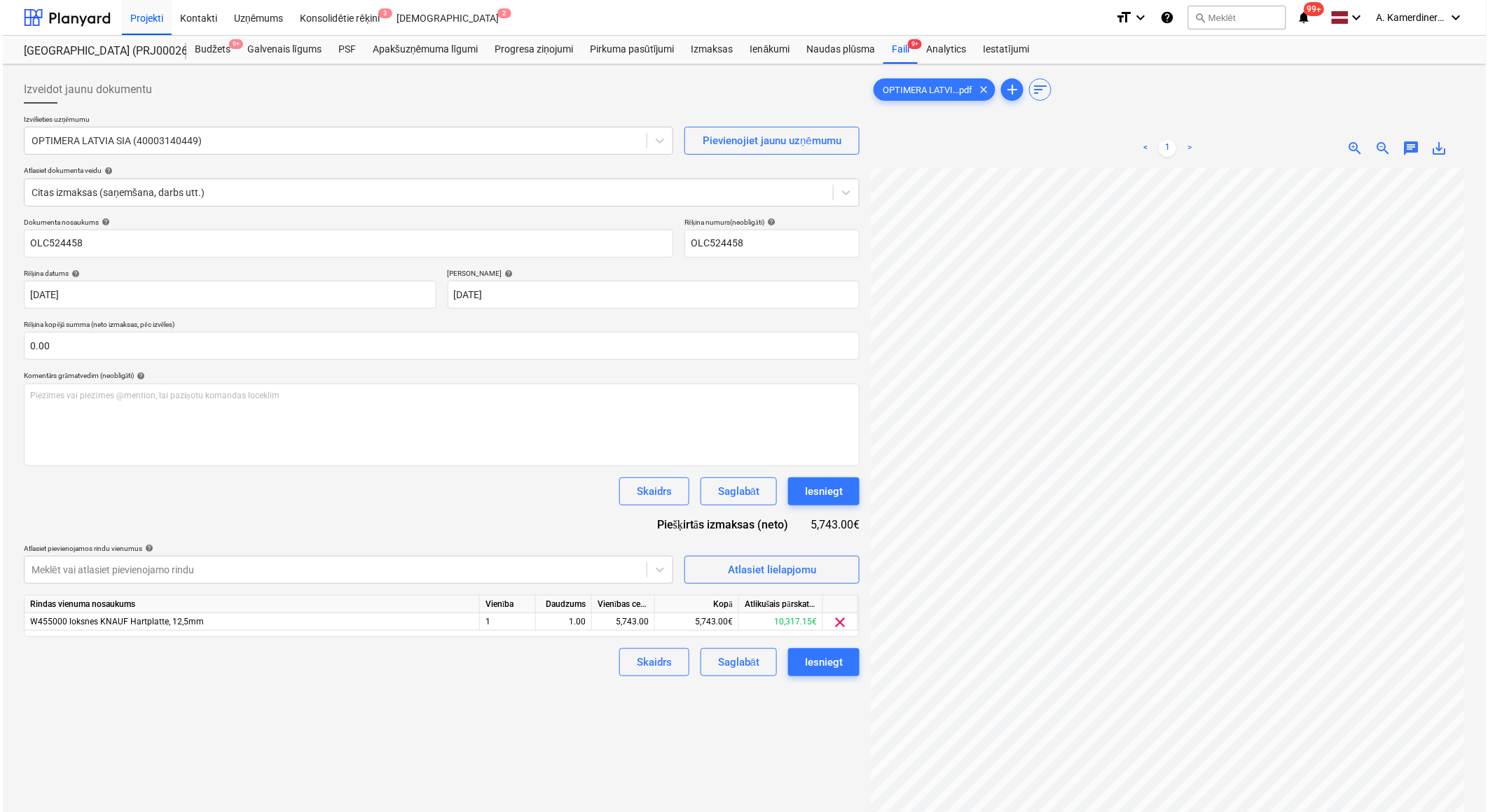
scroll to position [78, 38]
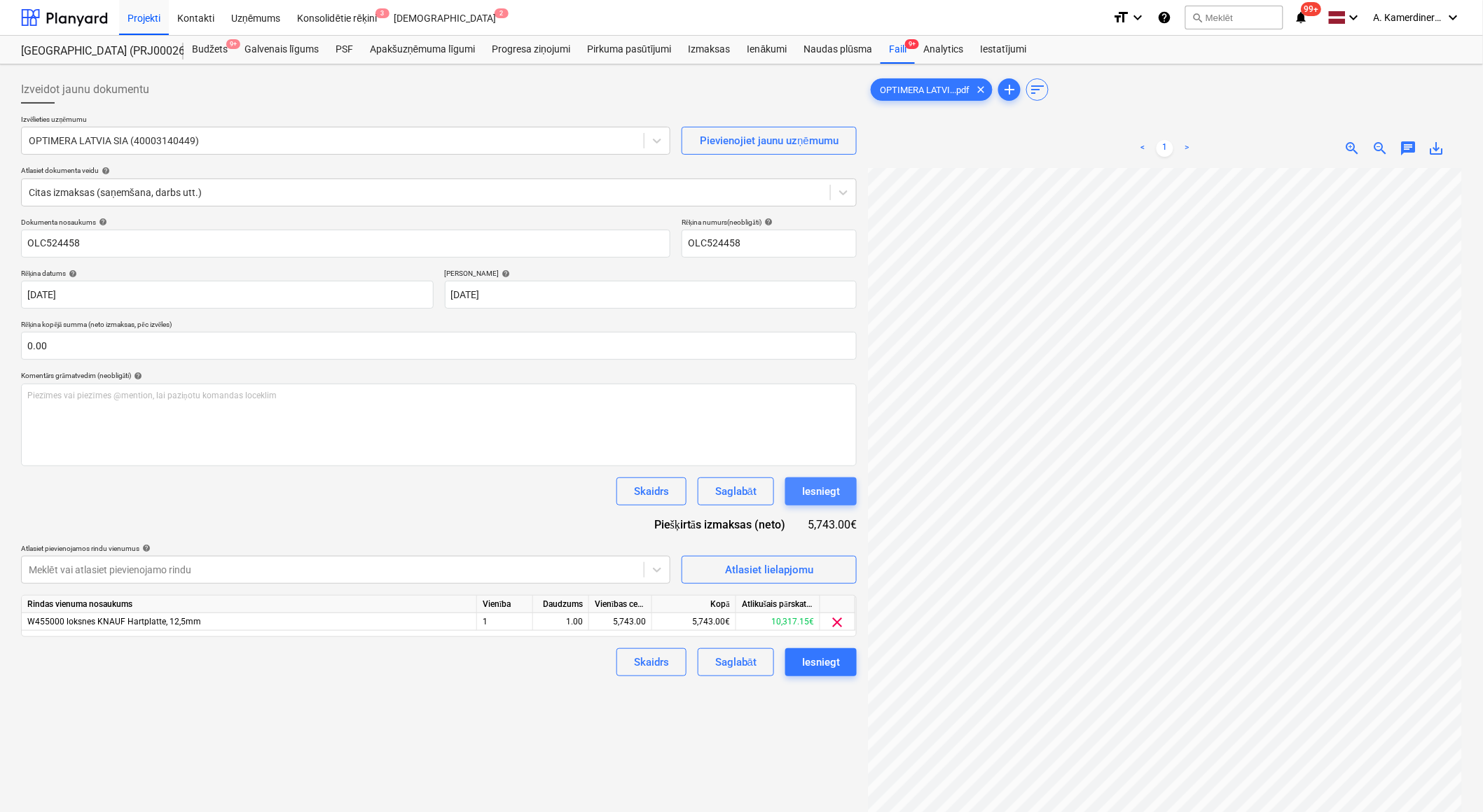
click at [837, 497] on div "Iesniegt" at bounding box center [821, 491] width 37 height 18
